Goal: Task Accomplishment & Management: Manage account settings

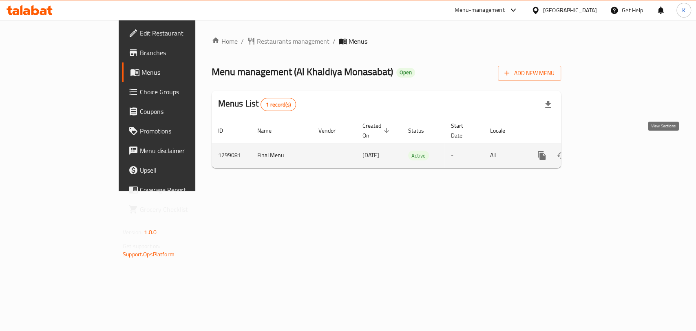
click at [605, 150] on icon "enhanced table" at bounding box center [600, 155] width 10 height 10
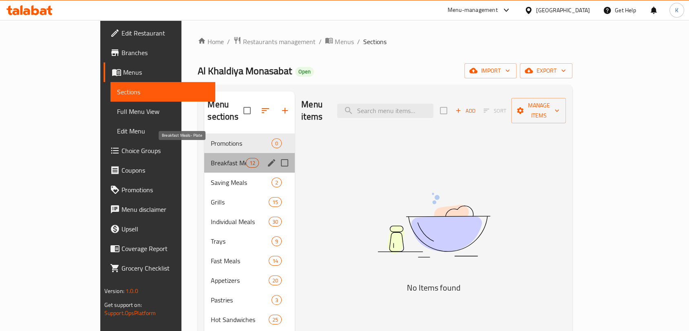
click at [211, 158] on span "Breakfast Meals- Plate" at bounding box center [228, 163] width 35 height 10
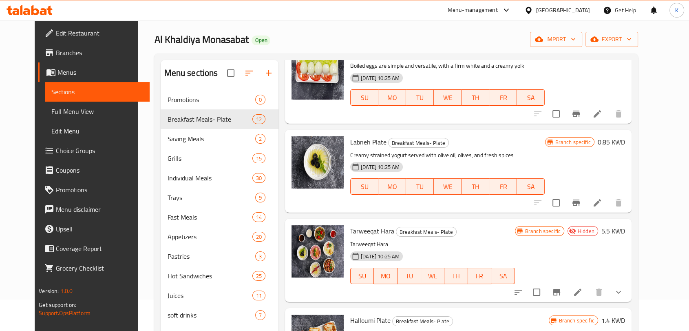
scroll to position [114, 0]
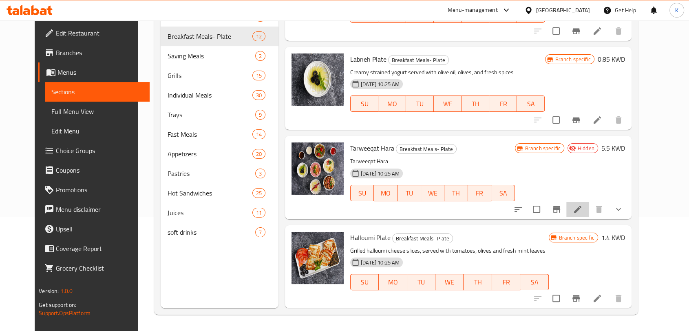
click at [589, 203] on li at bounding box center [577, 209] width 23 height 15
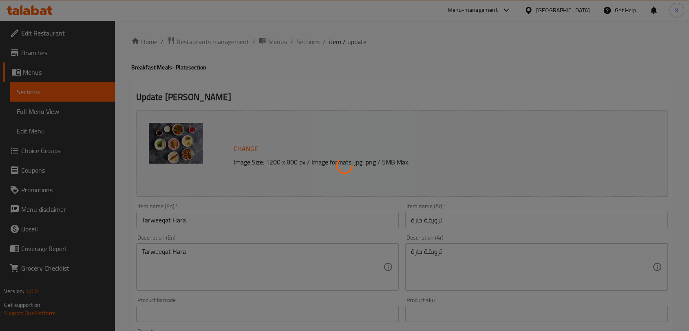
type input "اختر أصناف البوكس"
type input "0"
type input "13"
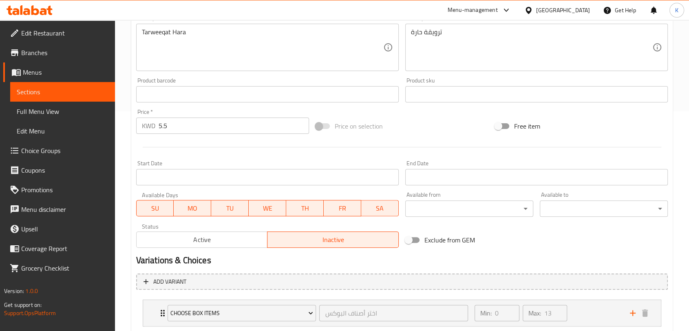
scroll to position [271, 0]
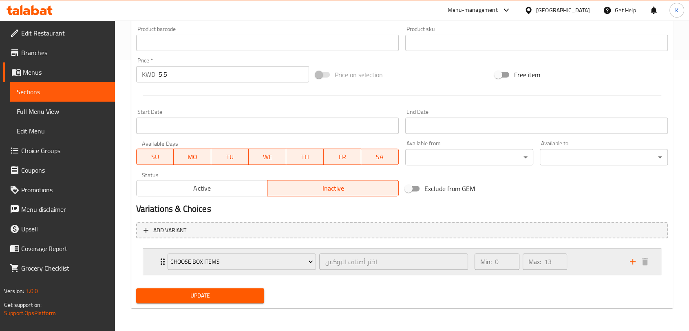
click at [581, 266] on div "Min: 0 ​ Max: 13 ​" at bounding box center [547, 261] width 155 height 26
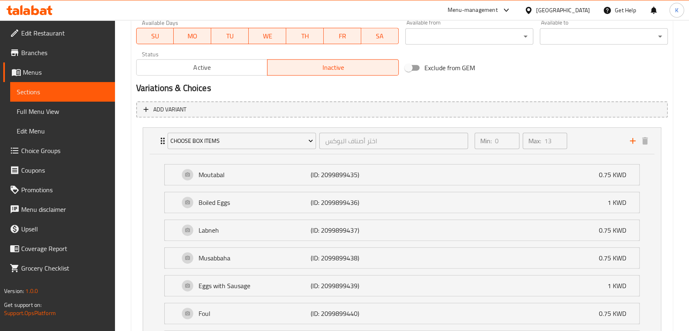
scroll to position [406, 0]
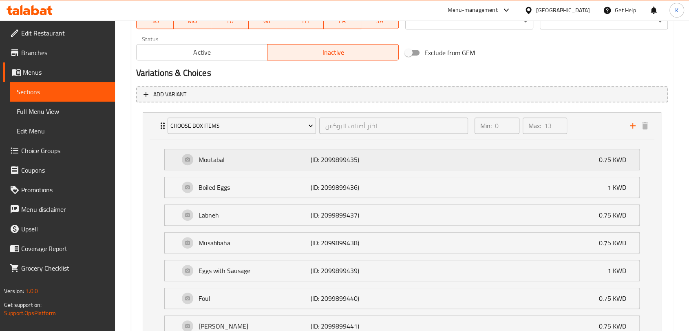
click at [511, 163] on div "Moutabal (ID: 2099899435) 0.75 KWD" at bounding box center [404, 159] width 450 height 20
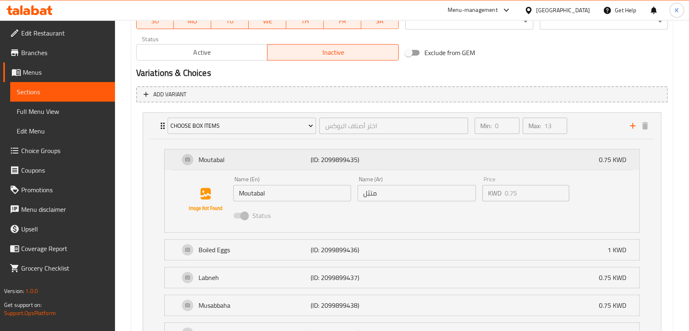
click at [511, 163] on div "Moutabal (ID: 2099899435) 0.75 KWD" at bounding box center [404, 159] width 450 height 20
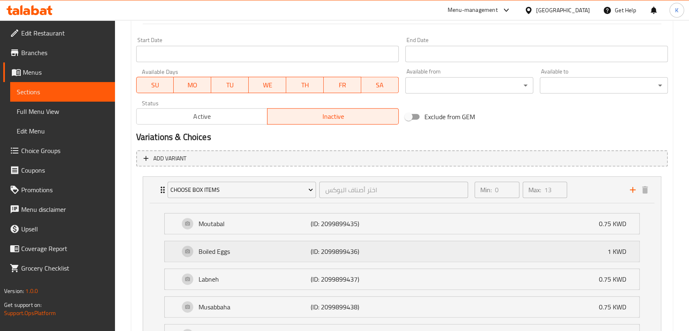
scroll to position [329, 0]
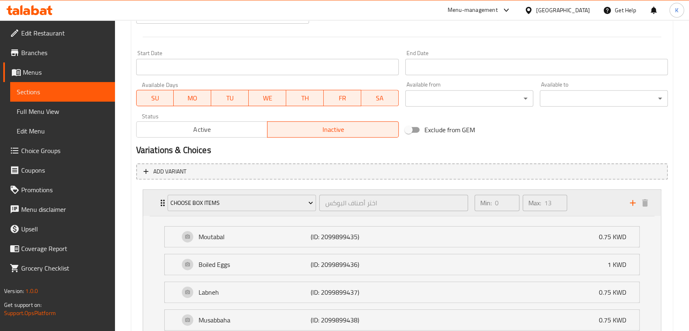
click at [587, 197] on div "Min: 0 ​ Max: 13 ​" at bounding box center [547, 203] width 155 height 26
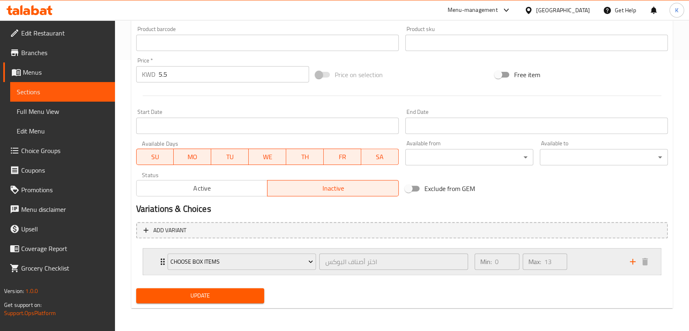
scroll to position [271, 0]
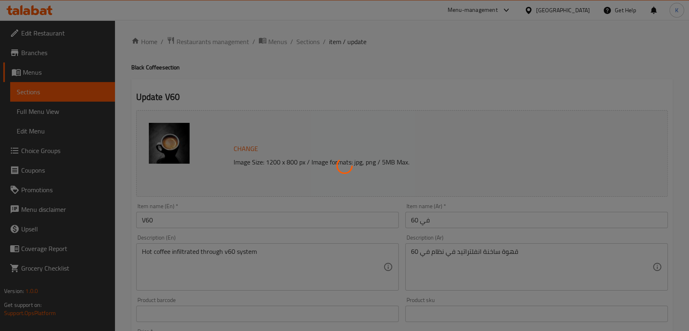
type input "إختيارك من:"
type input "1"
type input "إختيارك من:"
type input "1"
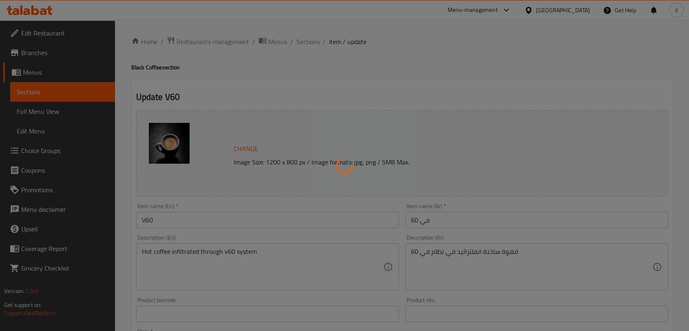
type input "1"
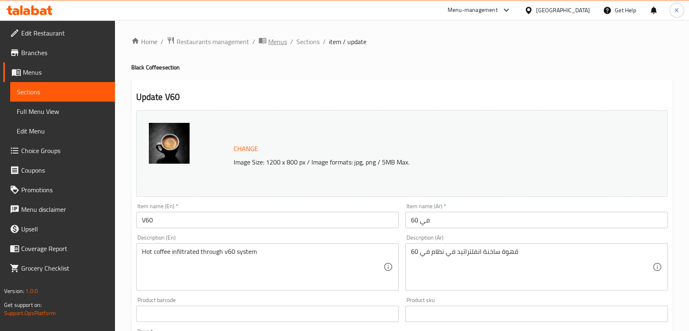
click at [274, 41] on span "Menus" at bounding box center [277, 42] width 19 height 10
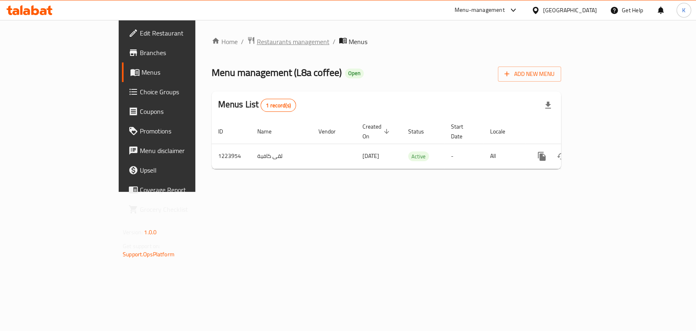
click at [257, 46] on span "Restaurants management" at bounding box center [293, 42] width 73 height 10
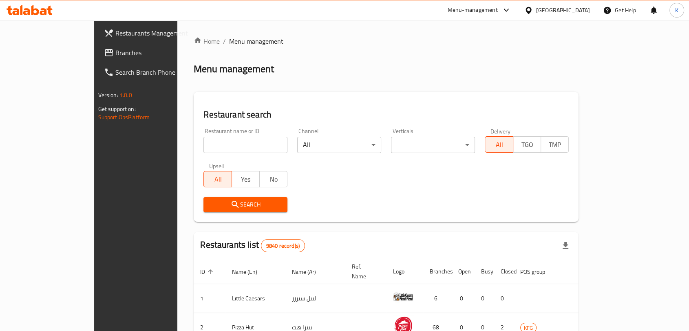
click at [221, 149] on div at bounding box center [344, 165] width 689 height 331
click at [221, 147] on input "search" at bounding box center [245, 145] width 84 height 16
type input "khalatat"
click at [214, 200] on span "Search" at bounding box center [245, 204] width 71 height 10
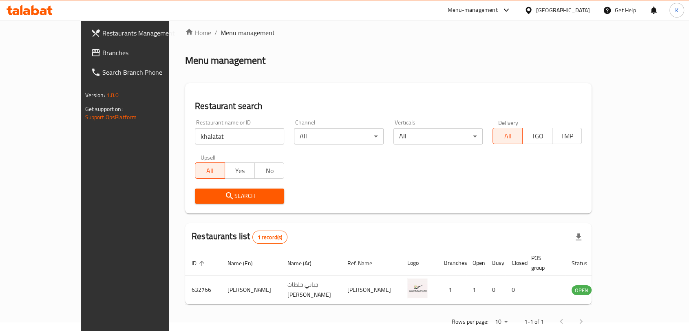
scroll to position [17, 0]
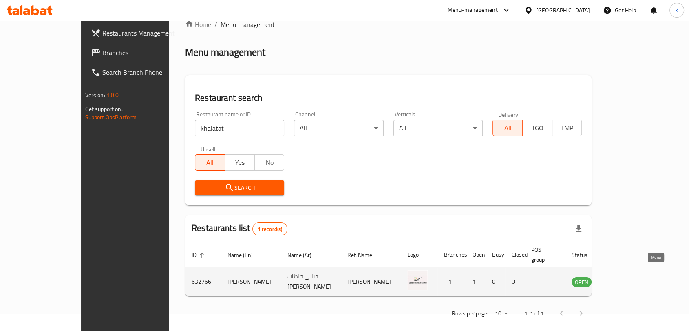
click at [624, 278] on icon "enhanced table" at bounding box center [619, 281] width 9 height 7
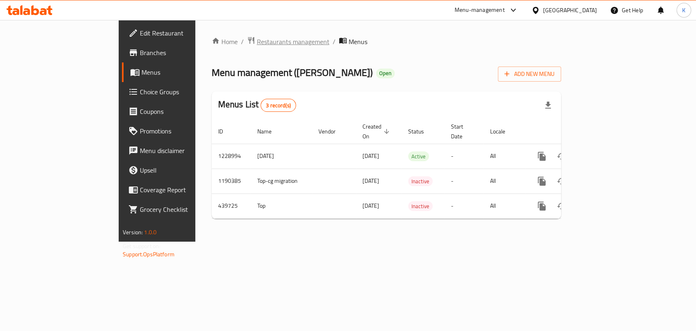
click at [257, 45] on span "Restaurants management" at bounding box center [293, 42] width 73 height 10
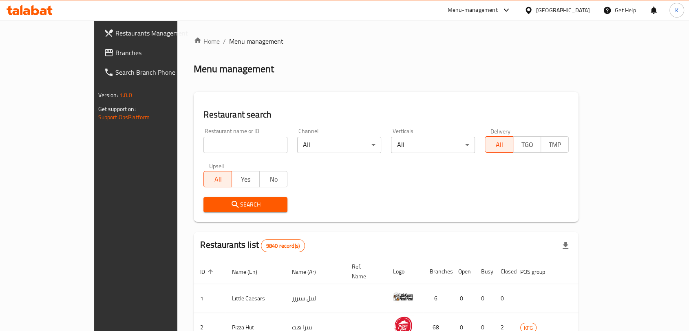
click at [245, 141] on input "search" at bounding box center [245, 145] width 84 height 16
type input "k"
type input "khalatat"
click at [237, 203] on span "Search" at bounding box center [245, 204] width 71 height 10
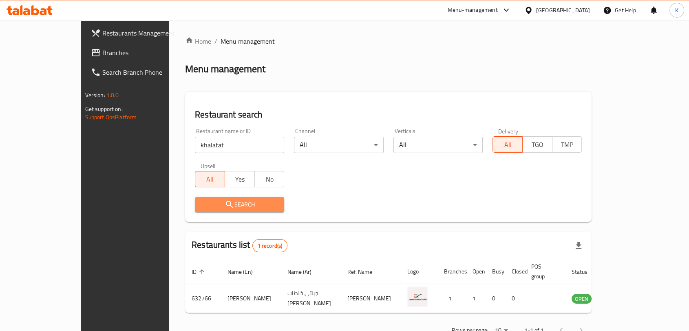
click at [237, 203] on span "Search" at bounding box center [239, 204] width 76 height 10
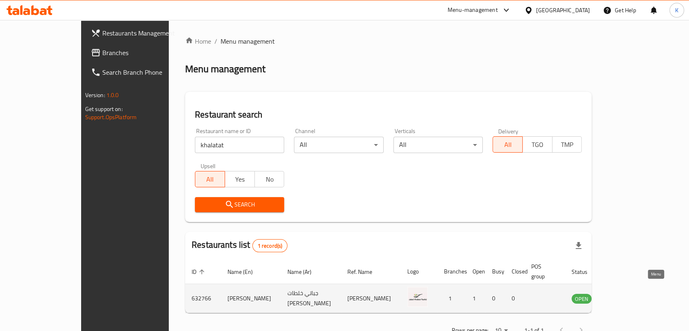
click at [624, 295] on icon "enhanced table" at bounding box center [619, 298] width 9 height 7
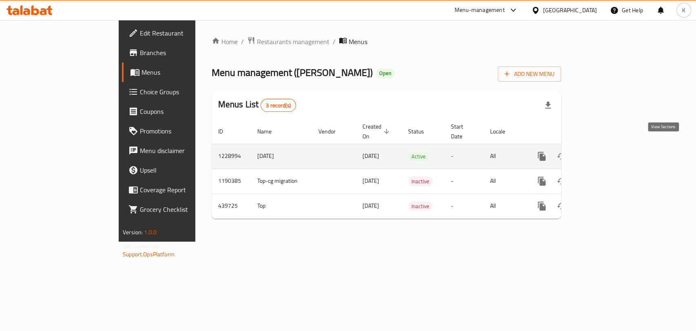
click at [610, 151] on link "enhanced table" at bounding box center [601, 156] width 20 height 20
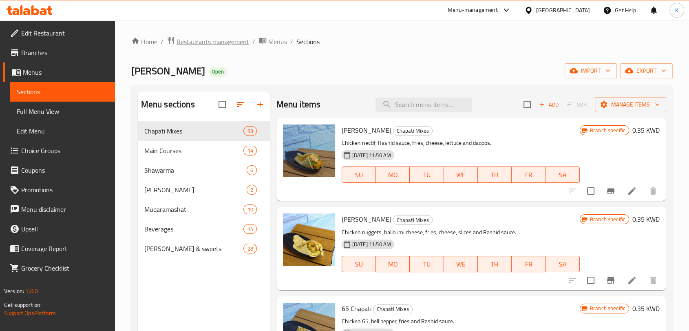
click at [213, 38] on span "Restaurants management" at bounding box center [212, 42] width 73 height 10
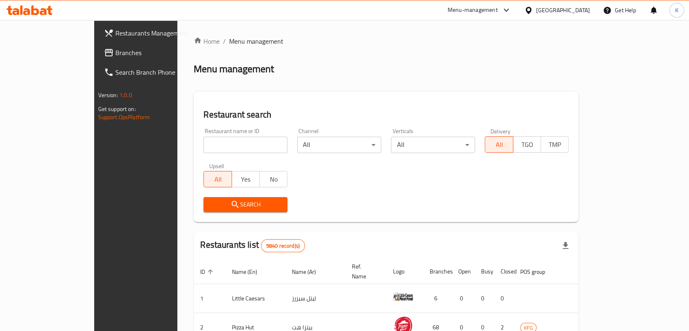
click at [243, 136] on div "Restaurant name or ID Restaurant name or ID" at bounding box center [245, 140] width 84 height 25
click at [244, 145] on input "search" at bounding box center [245, 145] width 84 height 16
type input "khalatat"
click at [231, 207] on span "Search" at bounding box center [245, 204] width 71 height 10
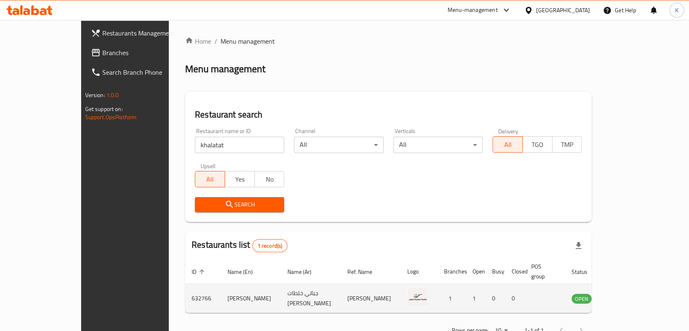
click at [221, 291] on td "[PERSON_NAME]" at bounding box center [251, 298] width 60 height 29
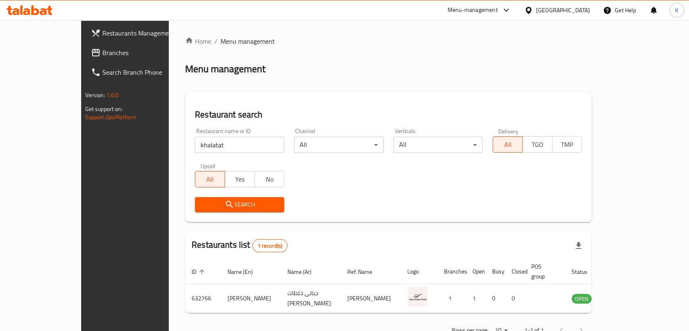
click at [102, 51] on span "Branches" at bounding box center [145, 53] width 87 height 10
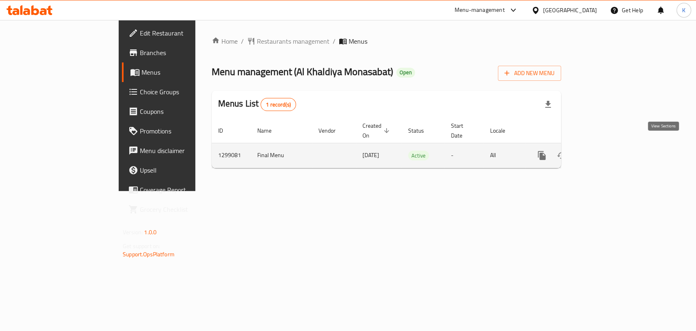
click at [610, 146] on link "enhanced table" at bounding box center [601, 156] width 20 height 20
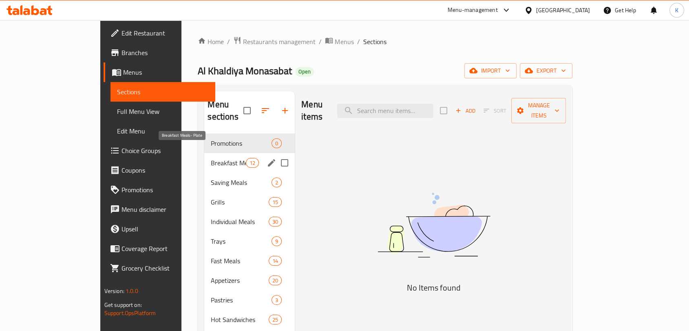
click at [211, 158] on span "Breakfast Meals- Plate" at bounding box center [228, 163] width 35 height 10
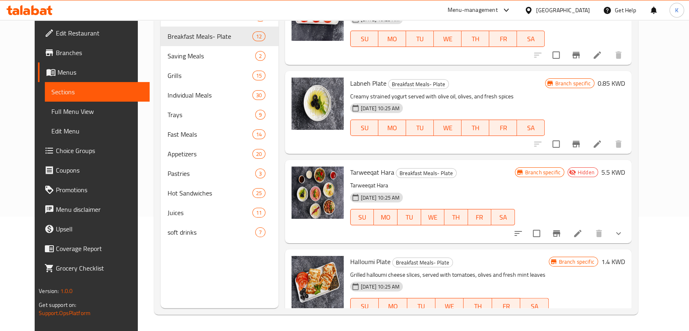
scroll to position [743, 0]
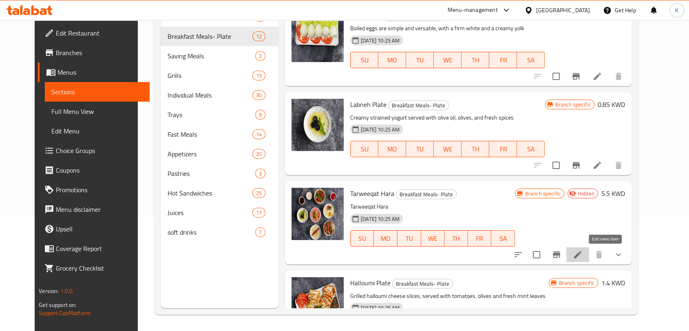
click at [582, 249] on icon at bounding box center [578, 254] width 10 height 10
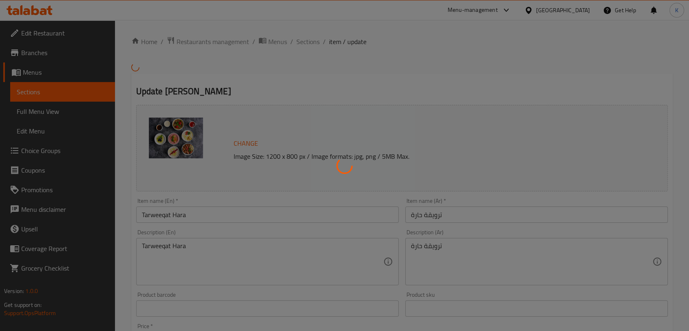
type input "اختر أصناف البوكس"
type input "0"
type input "13"
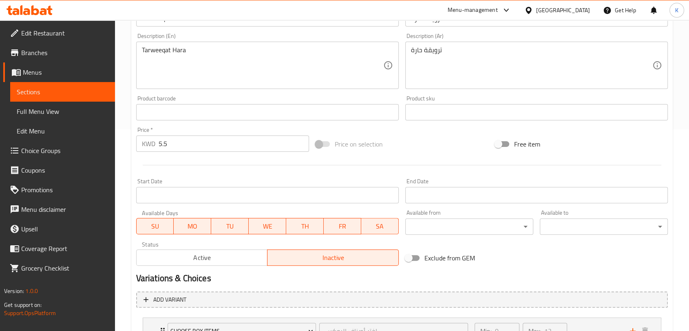
scroll to position [271, 0]
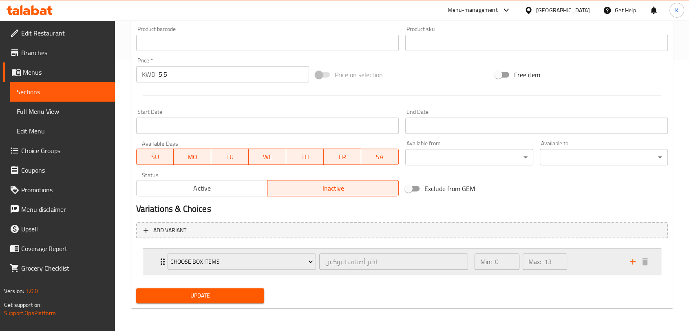
click at [150, 262] on div "Choose Box Items اختر أصناف البوكس ​ Min: 0 ​ Max: 13 ​" at bounding box center [402, 261] width 518 height 26
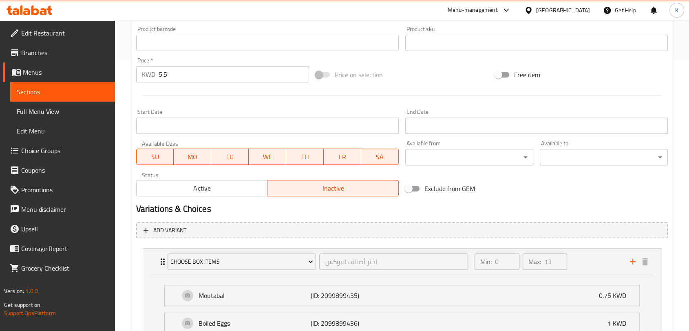
click at [47, 151] on span "Choice Groups" at bounding box center [64, 151] width 87 height 10
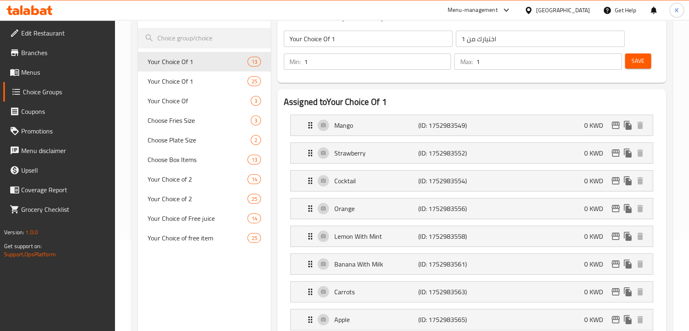
scroll to position [70, 0]
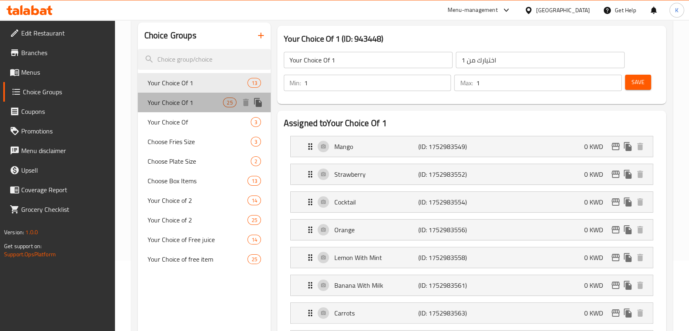
click at [177, 100] on span "Your Choice Of 1" at bounding box center [186, 102] width 76 height 10
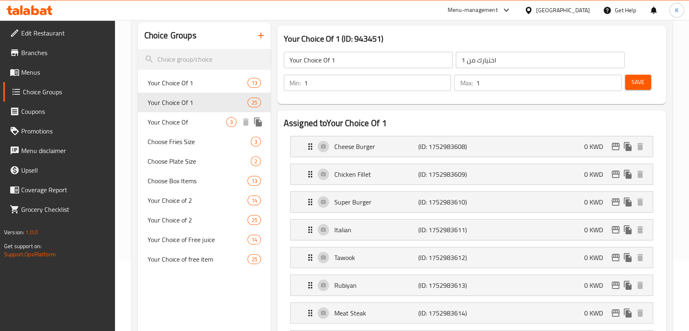
click at [168, 123] on span "Your Choice Of" at bounding box center [187, 122] width 79 height 10
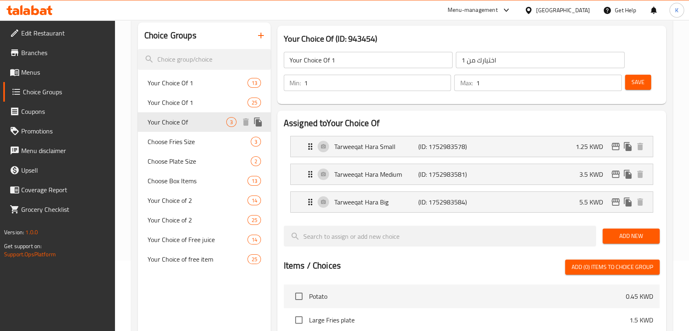
type input "Your Choice Of"
type input "اختيارك من"
click at [166, 144] on span "Choose Fries Size" at bounding box center [187, 142] width 79 height 10
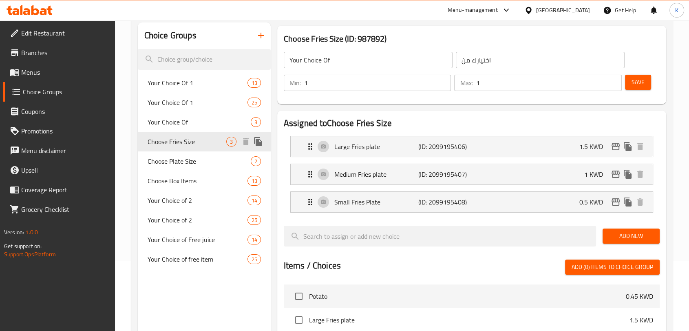
type input "Choose Fries Size"
type input "اختر حجم بطاطس"
click at [166, 168] on div "Choose Plate Size 2" at bounding box center [204, 161] width 133 height 20
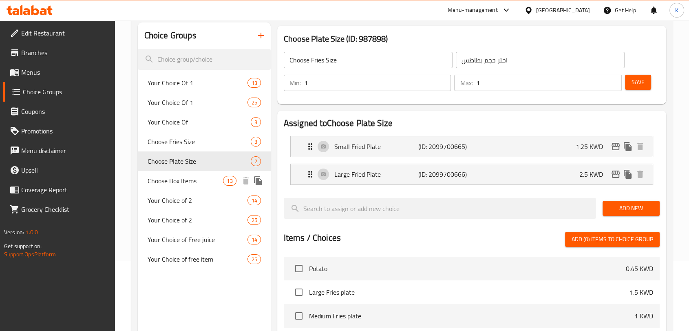
type input "Choose Plate Size"
type input "اختيار حجم صحن"
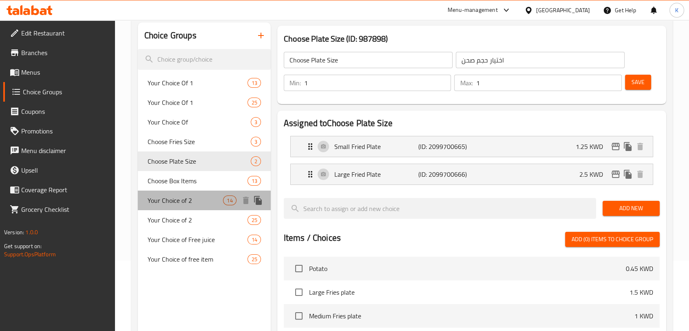
click at [163, 190] on div "Your Choice of 2 14" at bounding box center [204, 200] width 133 height 20
type input "Your Choice of 2"
type input "اختيارك من 2"
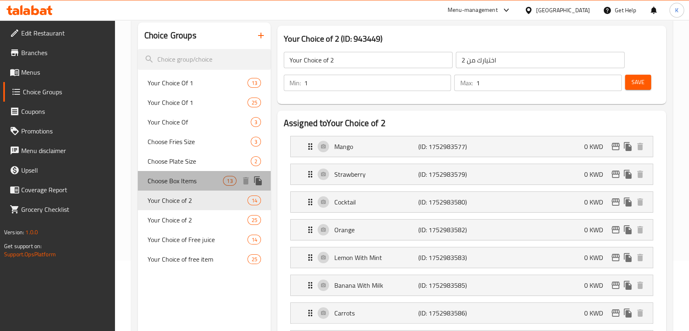
click at [163, 176] on span "Choose Box Items" at bounding box center [186, 181] width 76 height 10
type input "Choose Box Items"
type input "اختر أصناف البوكس"
type input "0"
type input "13"
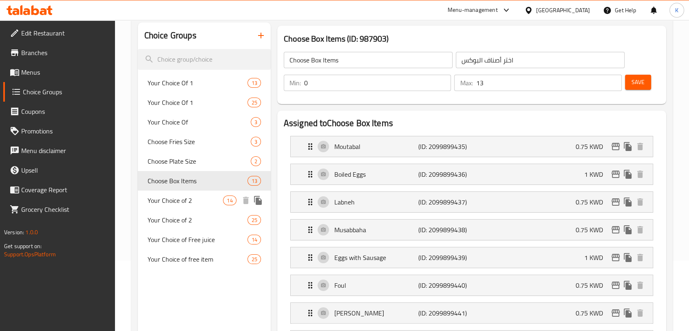
click at [164, 198] on span "Your Choice of 2" at bounding box center [186, 200] width 76 height 10
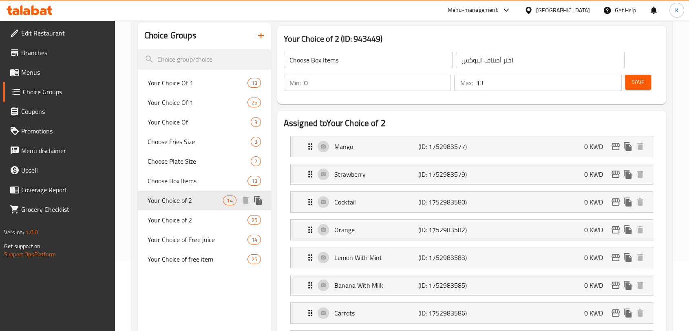
type input "Your Choice of 2"
type input "اختيارك من 2"
type input "1"
click at [164, 215] on span "Your Choice of 2" at bounding box center [186, 220] width 76 height 10
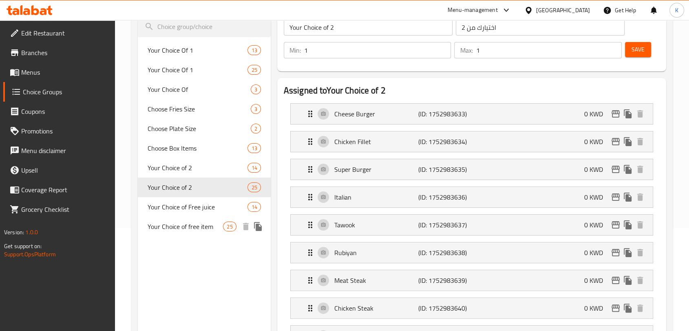
scroll to position [115, 0]
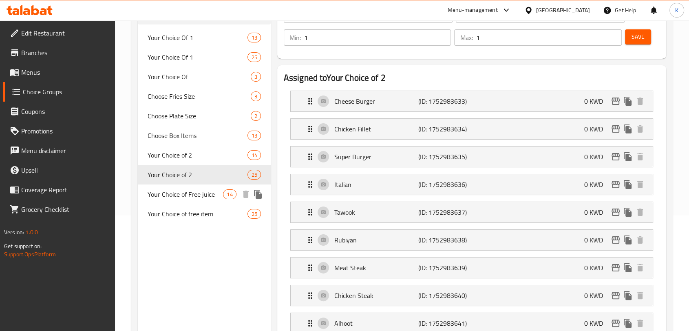
click at [171, 192] on span "Your Choice of Free juice" at bounding box center [186, 194] width 76 height 10
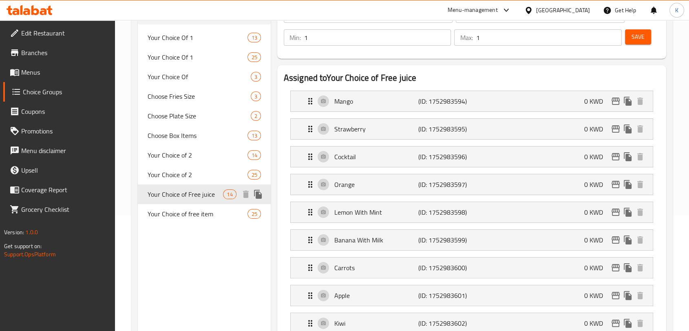
type input "Your Choice of Free juice"
type input "اختيارك من العصير المجاني"
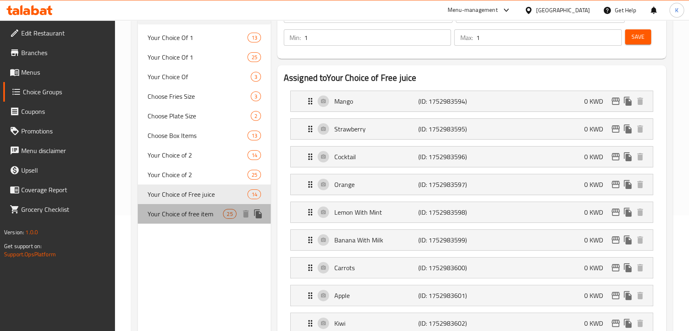
click at [171, 207] on div "Your Choice of free item 25" at bounding box center [204, 214] width 133 height 20
type input "Your Choice of free item"
type input "اختيارك من الوجبة المجانية"
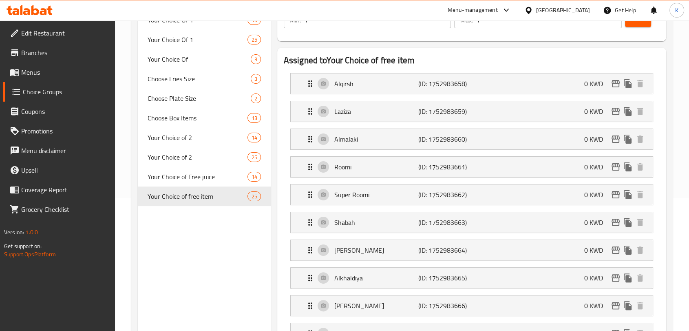
scroll to position [136, 0]
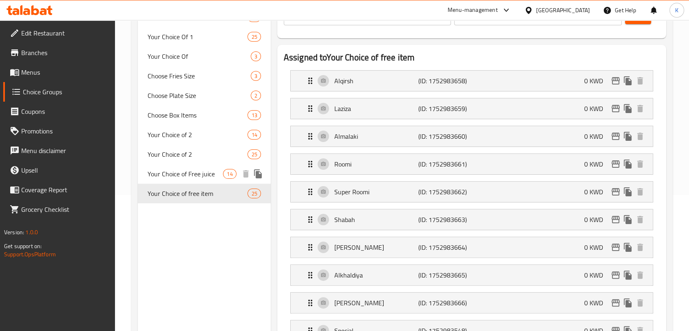
click at [190, 177] on span "Your Choice of Free juice" at bounding box center [186, 174] width 76 height 10
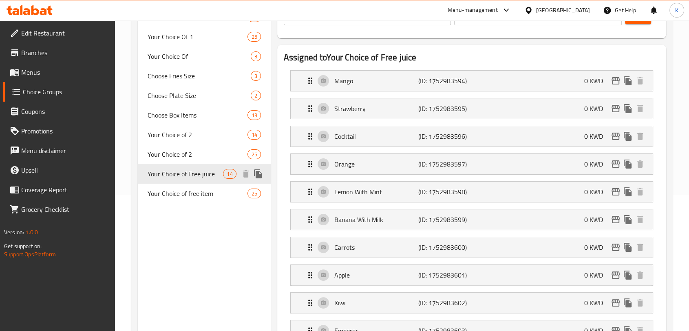
type input "Your Choice of Free juice"
type input "اختيارك من العصير المجاني"
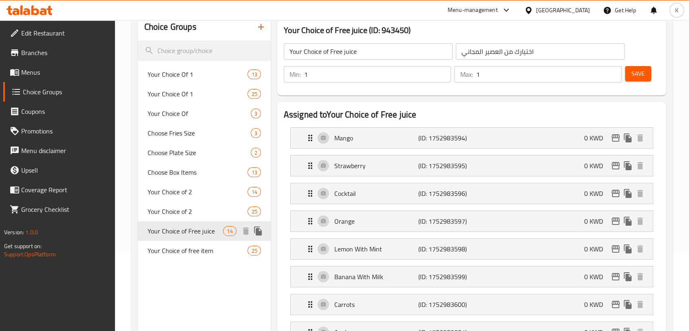
scroll to position [45, 0]
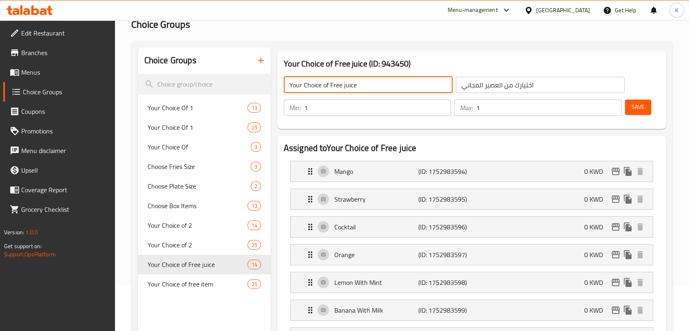
click at [372, 83] on input "Your Choice of Free juice" at bounding box center [368, 85] width 169 height 16
click at [496, 87] on input "اختيارك من العصير المجاني" at bounding box center [540, 85] width 169 height 16
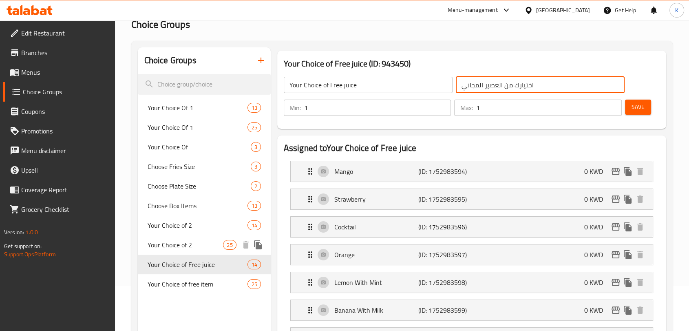
click at [183, 236] on div "Your Choice of 2 25" at bounding box center [204, 245] width 133 height 20
type input "Your Choice of 2"
type input "اختيارك من 2"
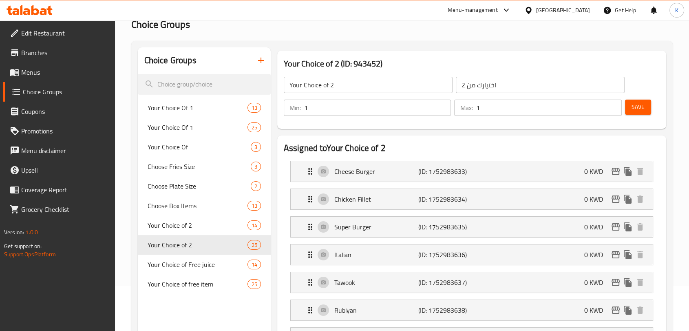
click at [392, 82] on input "Your Choice of 2" at bounding box center [368, 85] width 169 height 16
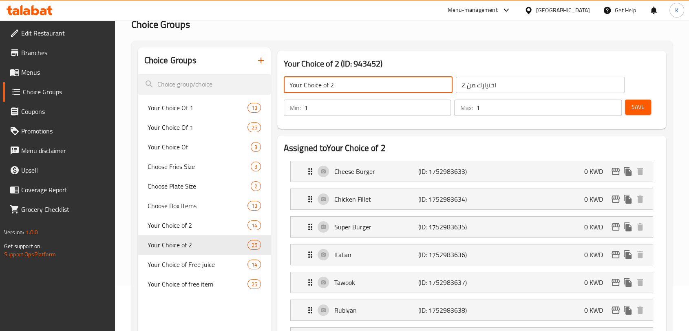
click at [503, 82] on input "اختيارك من 2" at bounding box center [540, 85] width 169 height 16
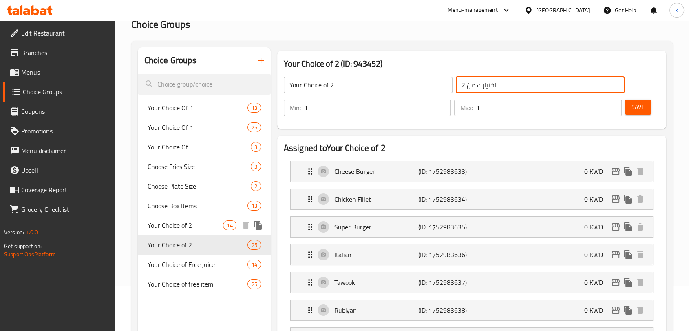
click at [166, 223] on span "Your Choice of 2" at bounding box center [186, 225] width 76 height 10
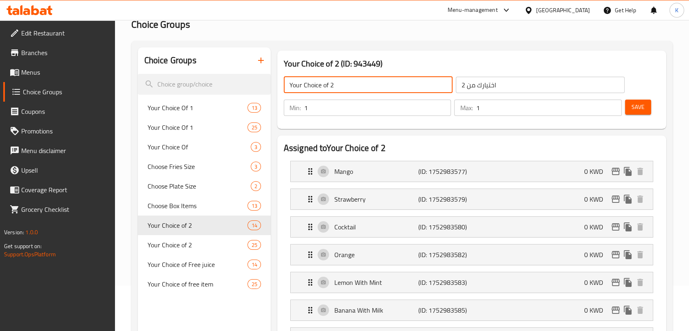
click at [366, 87] on input "Your Choice of 2" at bounding box center [368, 85] width 169 height 16
click at [445, 84] on input "Your Choice of 2" at bounding box center [368, 85] width 169 height 16
click at [494, 85] on input "اختيارك من 2" at bounding box center [540, 85] width 169 height 16
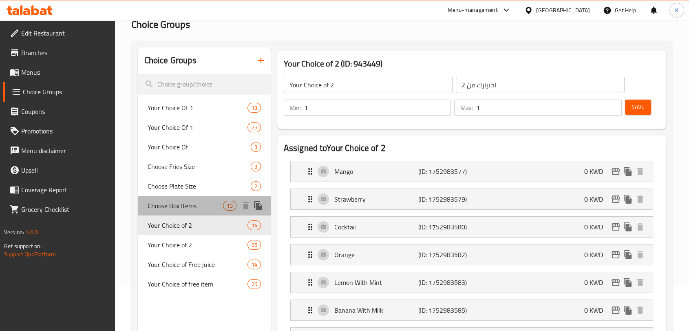
click at [166, 207] on span "Choose Box Items" at bounding box center [186, 206] width 76 height 10
type input "Choose Box Items"
type input "اختر أصناف البوكس"
type input "0"
type input "13"
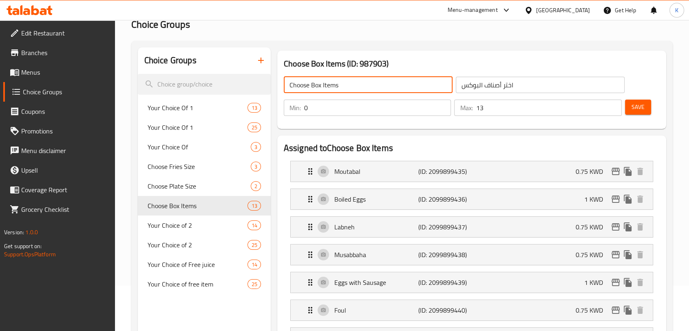
click at [384, 86] on input "Choose Box Items" at bounding box center [368, 85] width 169 height 16
click at [462, 89] on input "اختر أصناف البوكس" at bounding box center [540, 85] width 169 height 16
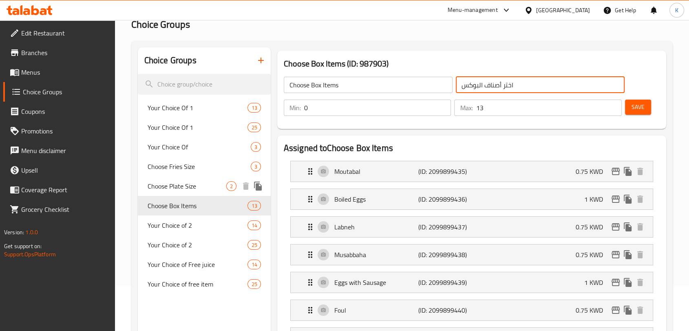
click at [169, 185] on span "Choose Plate Size" at bounding box center [187, 186] width 79 height 10
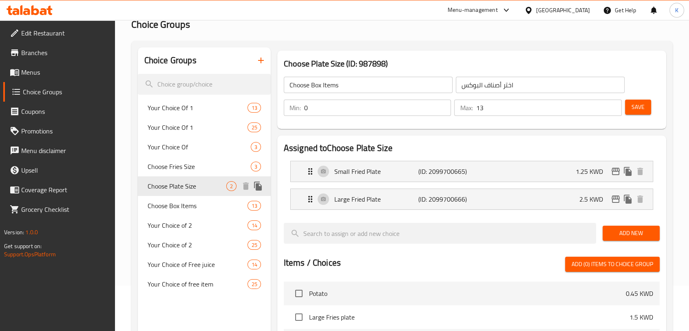
type input "Choose Plate Size"
type input "اختيار حجم صحن"
type input "1"
click at [170, 196] on div "Choose Box Items 13" at bounding box center [204, 206] width 133 height 20
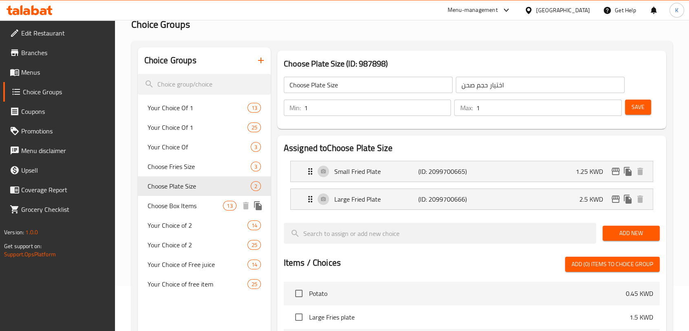
type input "Choose Box Items"
type input "اختر أصناف البوكس"
type input "0"
type input "13"
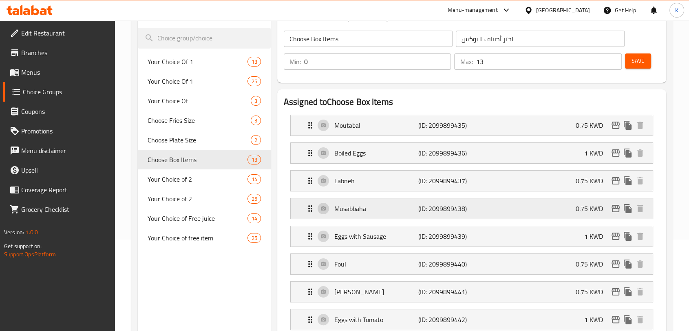
scroll to position [90, 0]
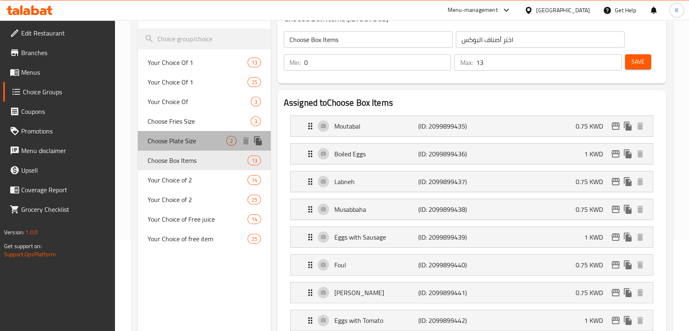
click at [183, 141] on span "Choose Plate Size" at bounding box center [187, 141] width 79 height 10
type input "Choose Plate Size"
type input "اختيار حجم صحن"
type input "1"
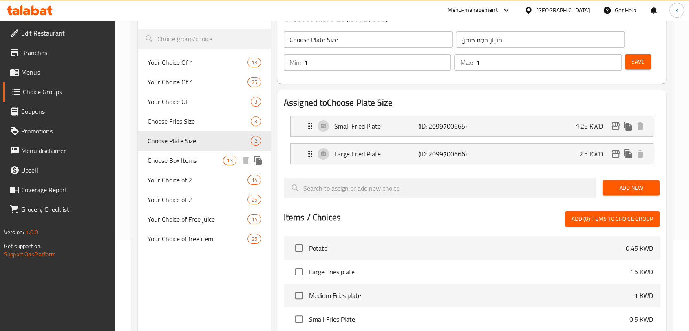
click at [184, 157] on span "Choose Box Items" at bounding box center [186, 160] width 76 height 10
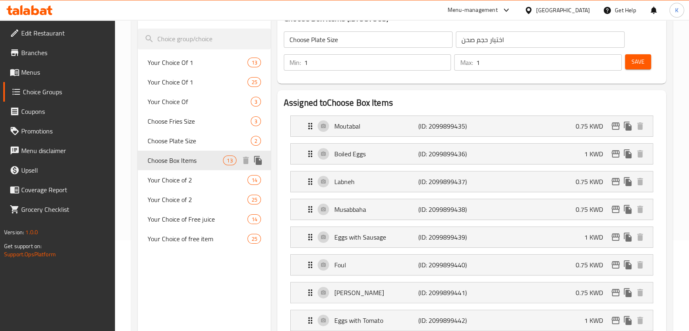
type input "Choose Box Items"
type input "اختر أصناف البوكس"
type input "0"
type input "13"
click at [185, 141] on span "Choose Plate Size" at bounding box center [187, 141] width 79 height 10
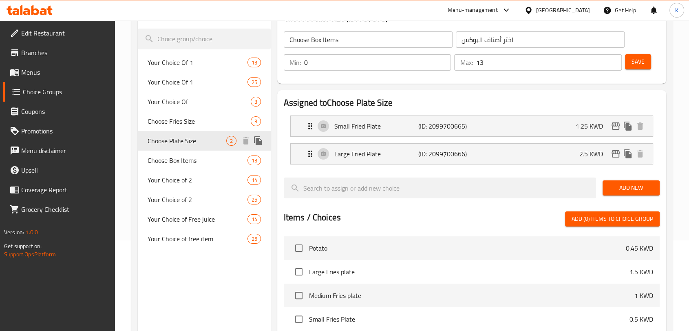
type input "Choose Plate Size"
type input "اختيار حجم صحن"
type input "1"
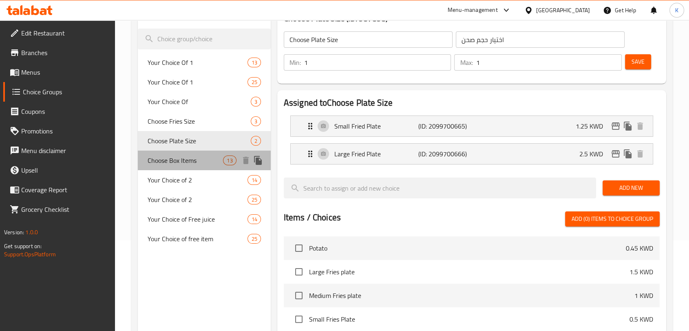
click at [186, 156] on span "Choose Box Items" at bounding box center [186, 160] width 76 height 10
type input "Choose Box Items"
type input "اختر أصناف البوكس"
type input "0"
type input "13"
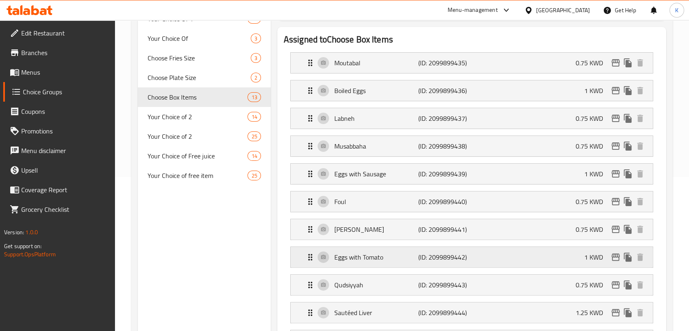
scroll to position [0, 0]
